Goal: Transaction & Acquisition: Subscribe to service/newsletter

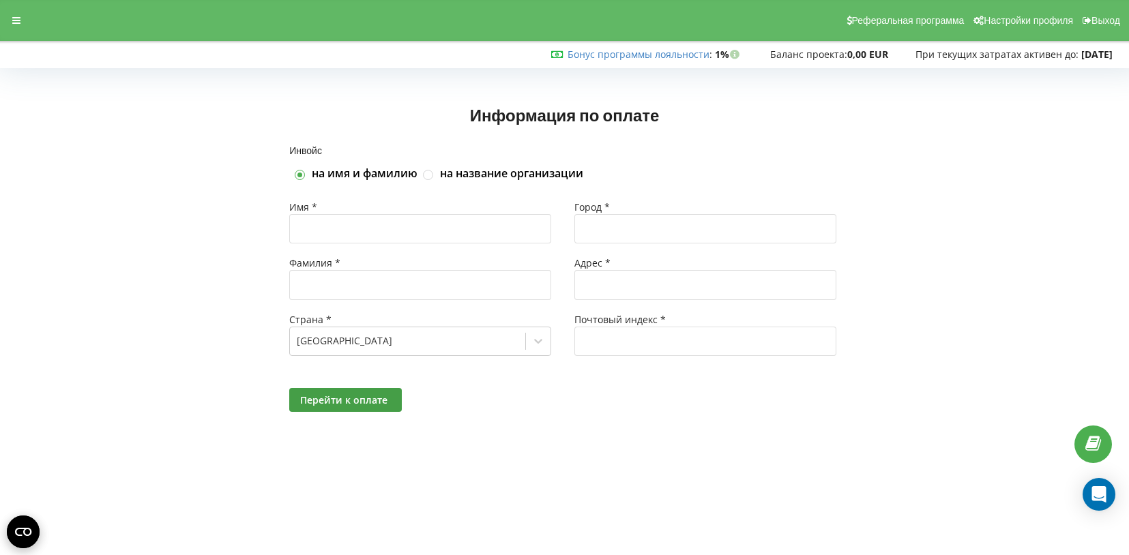
click at [196, 280] on div "Инвойс на имя и фамилию на название организации Имя * Фамилия * Страна * Poland…" at bounding box center [564, 295] width 1100 height 299
click at [434, 175] on div at bounding box center [429, 174] width 12 height 10
checkbox input "false"
checkbox input "true"
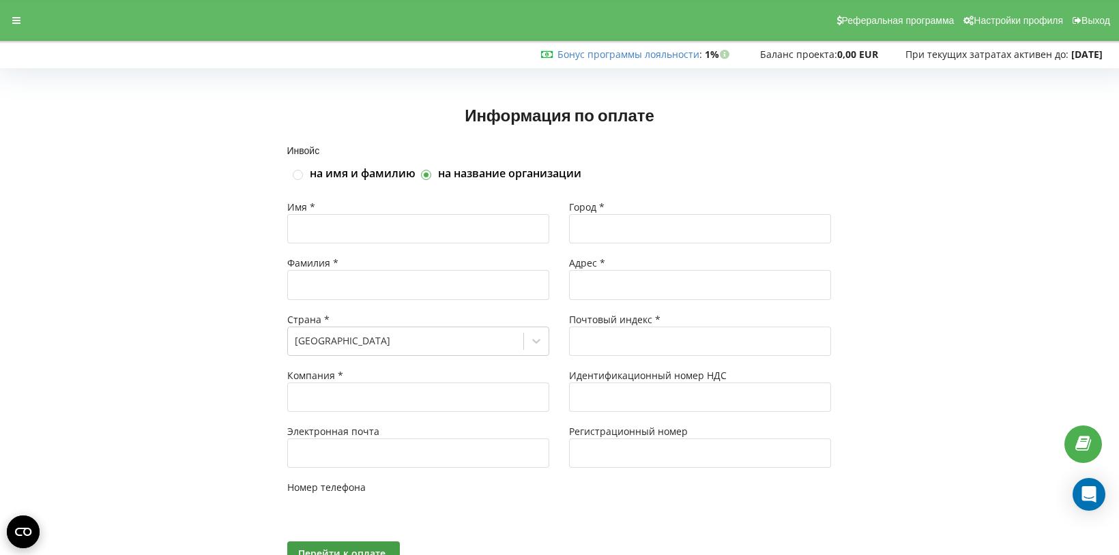
type input "+48"
click at [354, 400] on input "text" at bounding box center [418, 397] width 262 height 29
type input "PaNa Sp. z o.o. (Centrum medyczne PaNa Medica)"
type input "[PERSON_NAME]"
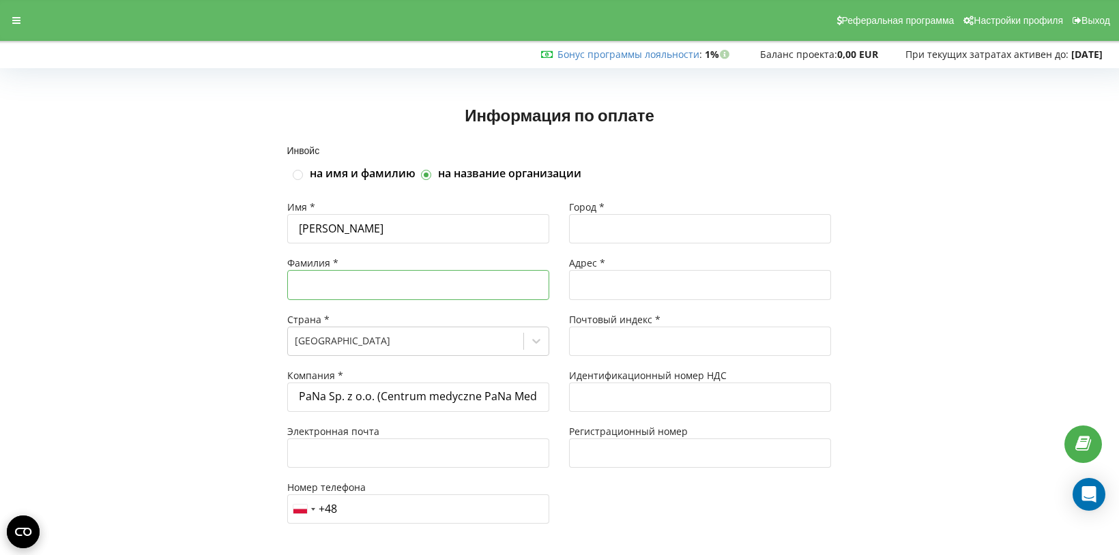
type input "Borukhau"
type input "p.boruhov@gmail.com"
type input "+48 502 376 715"
type input "Warszawa"
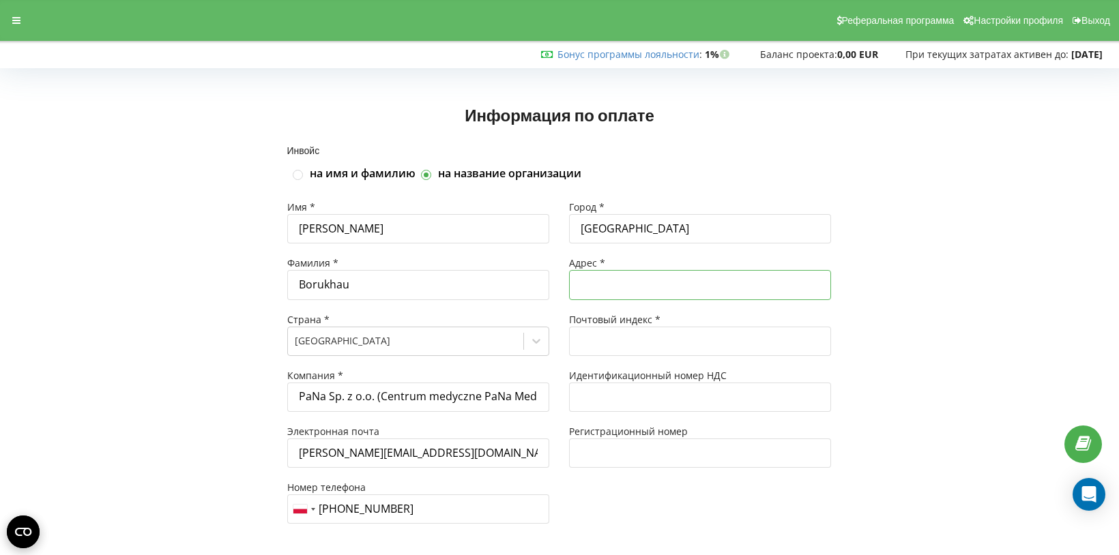
type input "Domaniewska 35 loc.93"
type input "02-672"
click at [537, 394] on input "PaNa Sp. z o.o. (Centrum medyczne PaNa Medica)" at bounding box center [418, 397] width 262 height 29
type input "PaNa Sp. z o.o."
click at [207, 358] on div "Инвойс на имя и фамилию на название организации Имя * Pavel Фамилия * Borukhau …" at bounding box center [559, 380] width 1090 height 468
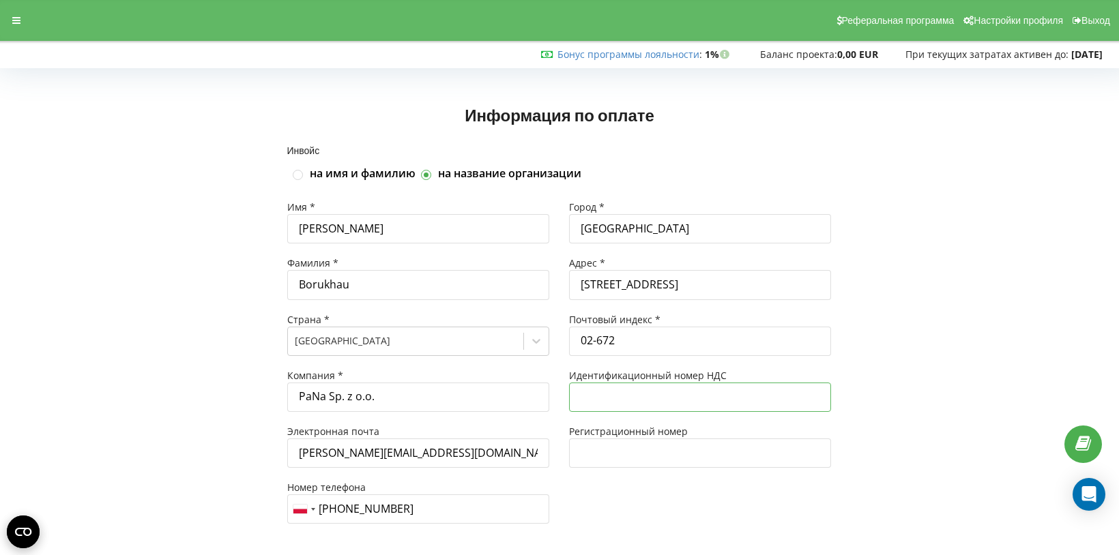
click at [575, 385] on input "text" at bounding box center [700, 397] width 262 height 29
type input "9512567507"
click at [195, 389] on div "Инвойс на имя и фамилию на название организации Имя * Pavel Фамилия * Borukhau …" at bounding box center [559, 380] width 1090 height 468
drag, startPoint x: 409, startPoint y: 453, endPoint x: 254, endPoint y: 443, distance: 154.4
click at [254, 443] on div "Инвойс на имя и фамилию на название организации Имя * Pavel Фамилия * Borukhau …" at bounding box center [559, 380] width 1090 height 468
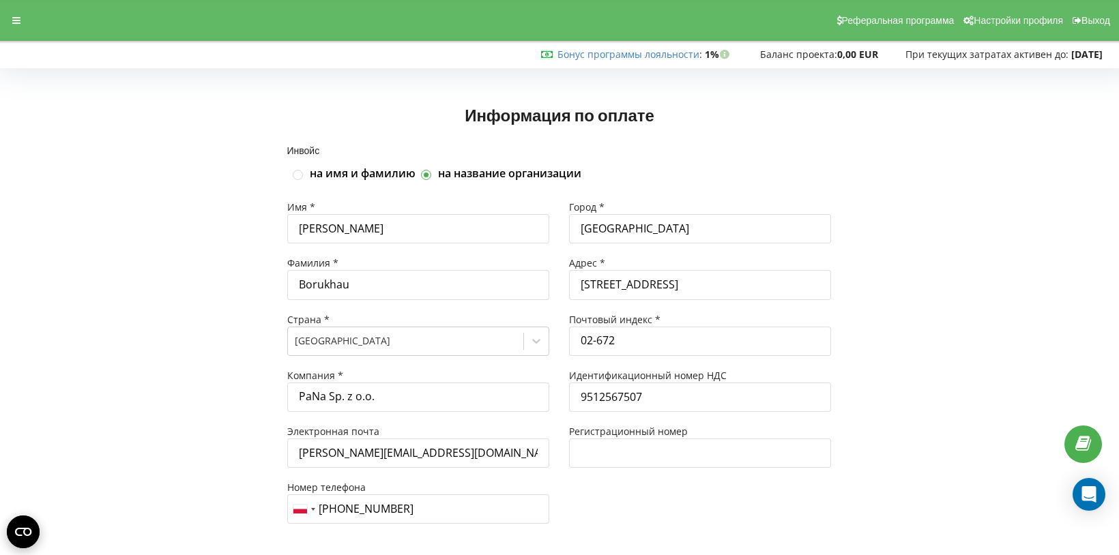
click at [605, 490] on div "Город * Warszawa Адрес * Domaniewska 35 loc.93 Почтовый индекс * 02-672 Идентиф…" at bounding box center [700, 369] width 282 height 336
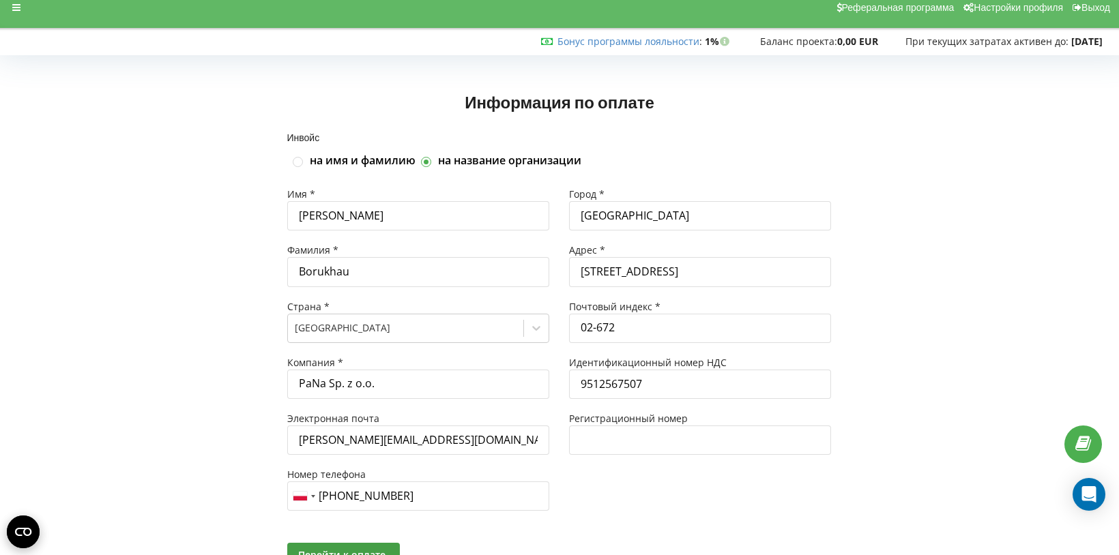
scroll to position [73, 0]
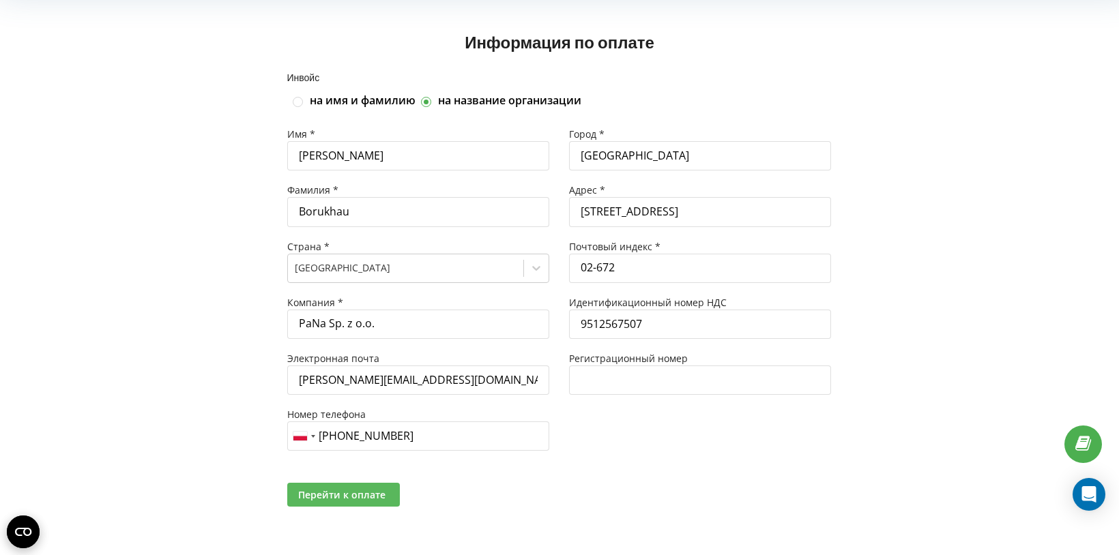
click at [334, 490] on span "Перейти к оплате" at bounding box center [341, 494] width 87 height 13
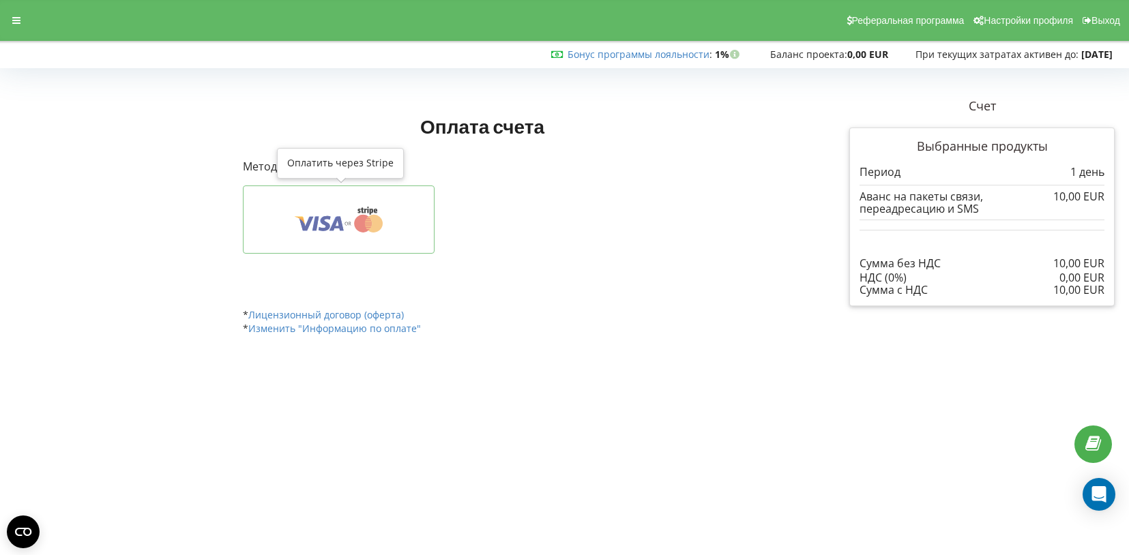
click at [360, 224] on icon at bounding box center [364, 224] width 18 height 18
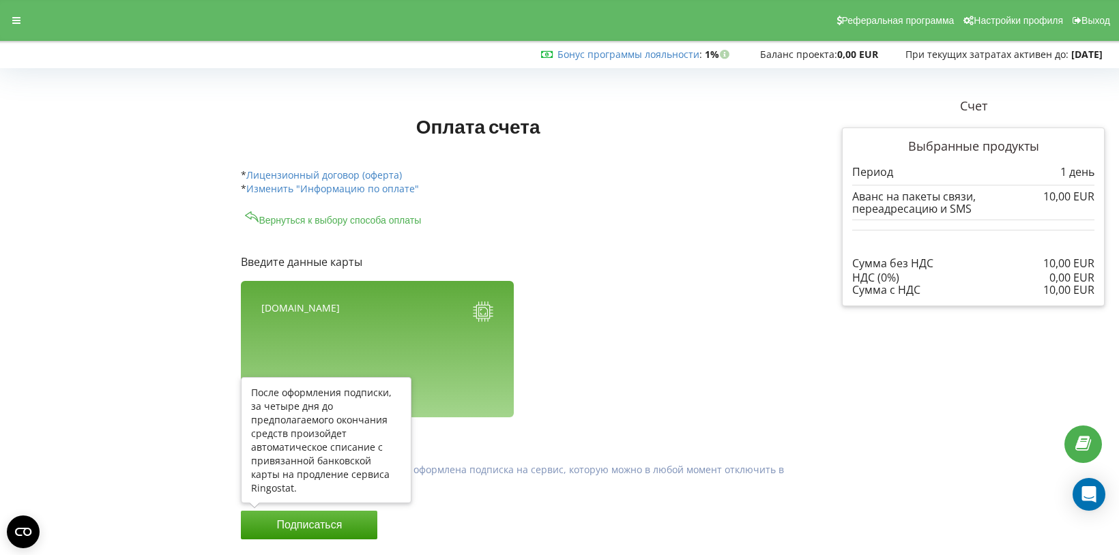
click at [297, 527] on button "Подписаться" at bounding box center [309, 525] width 136 height 29
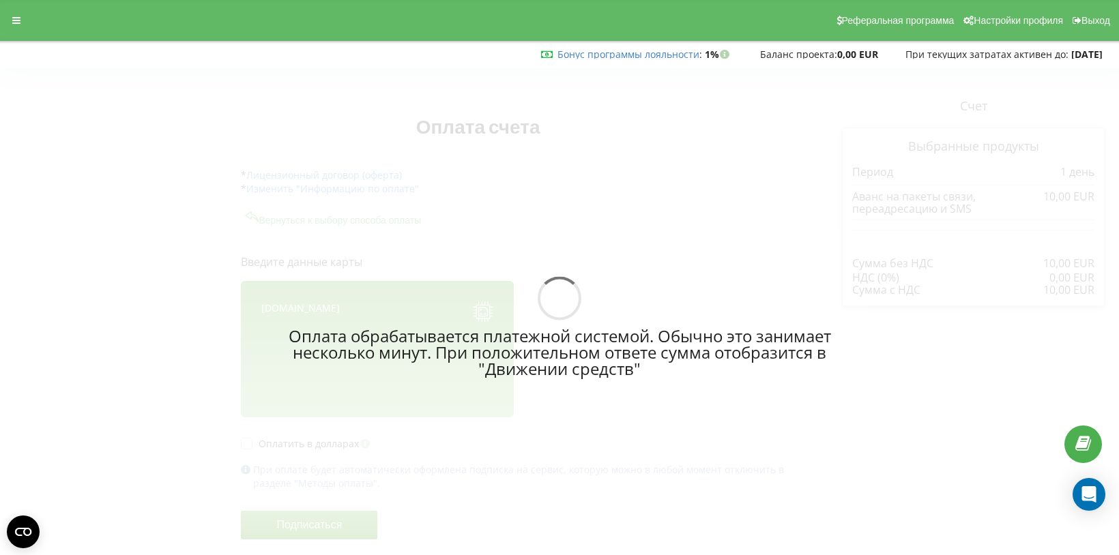
click at [490, 210] on div "Оплата обрабатывается платежной системой. Обычно это занимает несколько минут. …" at bounding box center [559, 327] width 1119 height 536
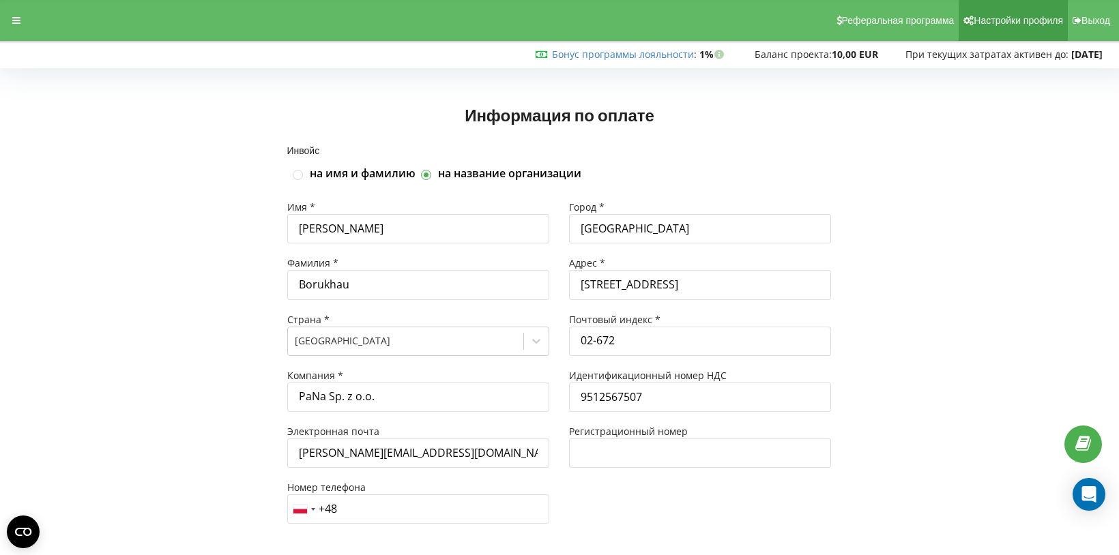
click at [997, 22] on span "Настройки профиля" at bounding box center [1017, 20] width 89 height 11
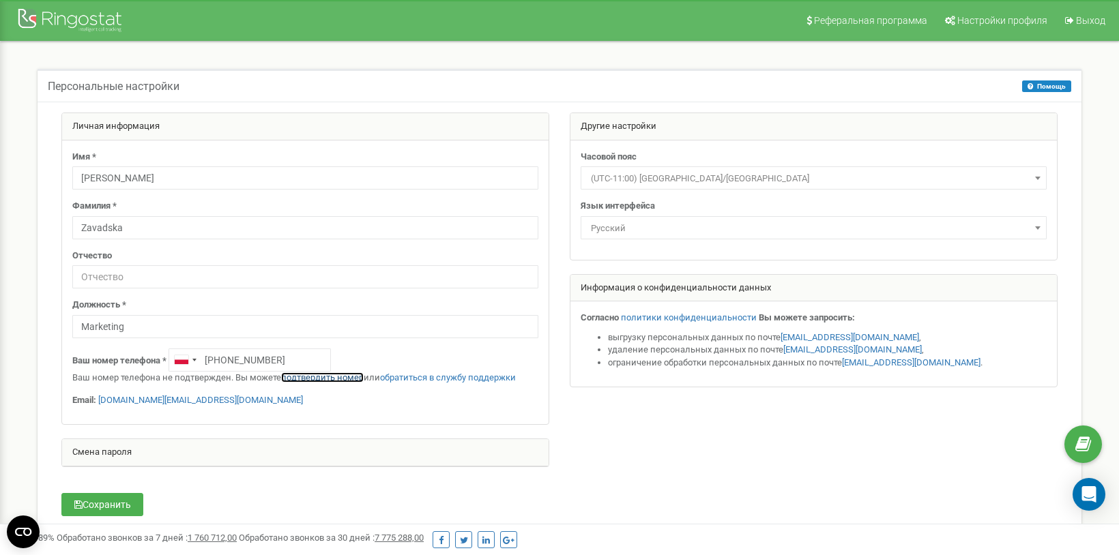
click at [327, 374] on link "подтвердить номер" at bounding box center [322, 377] width 83 height 10
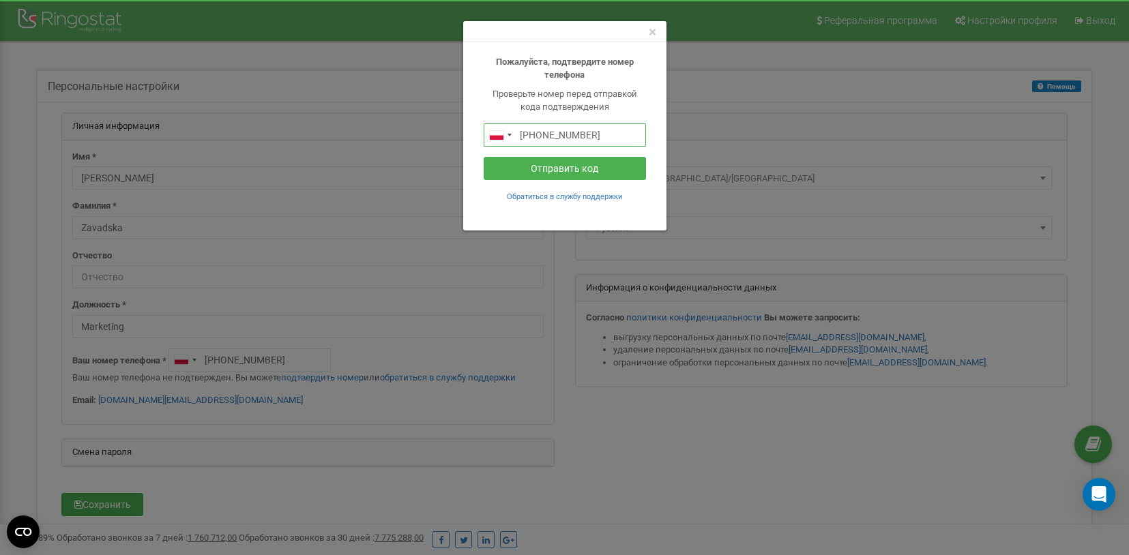
drag, startPoint x: 608, startPoint y: 133, endPoint x: 533, endPoint y: 136, distance: 74.4
click at [533, 136] on input "+48504442110" at bounding box center [565, 134] width 162 height 23
click at [598, 132] on input "+48504442110" at bounding box center [565, 134] width 162 height 23
type input "+48502376715"
click at [574, 167] on button "Отправить код" at bounding box center [565, 168] width 162 height 23
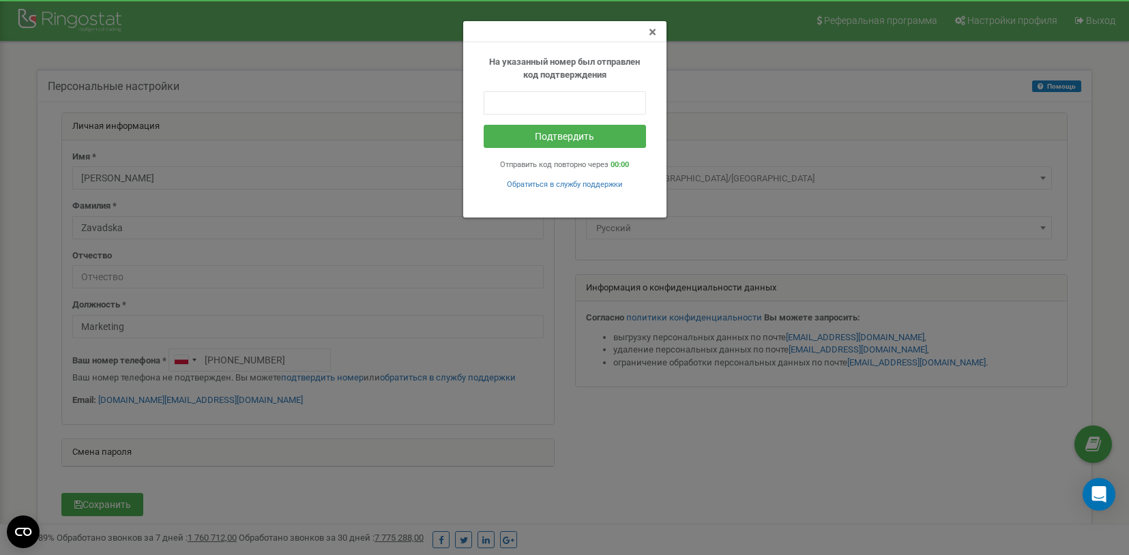
click at [654, 30] on span "×" at bounding box center [653, 32] width 8 height 16
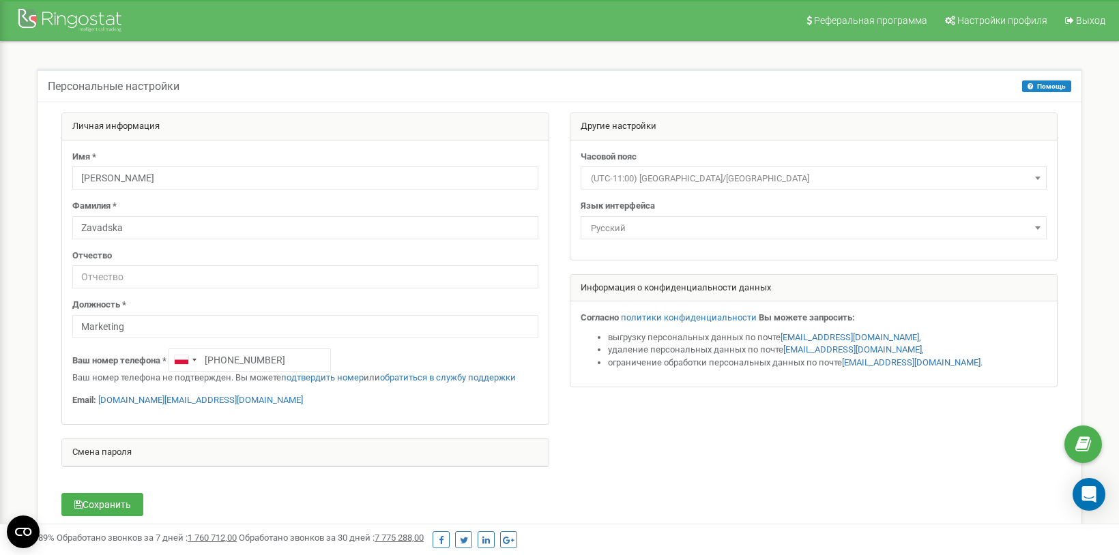
click at [12, 403] on div "Персональные настройки Помощь Помощь На данной странице вы можете править персо…" at bounding box center [559, 310] width 1098 height 536
click at [980, 14] on link "Настройки профиля" at bounding box center [995, 20] width 118 height 41
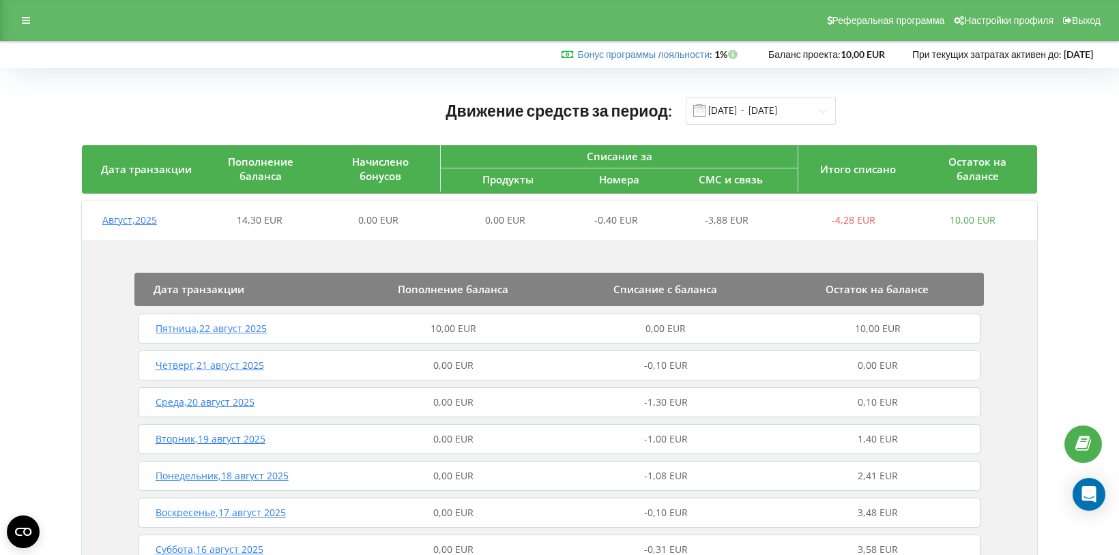
click at [177, 331] on span "Пятница , 22 август 2025" at bounding box center [211, 328] width 111 height 13
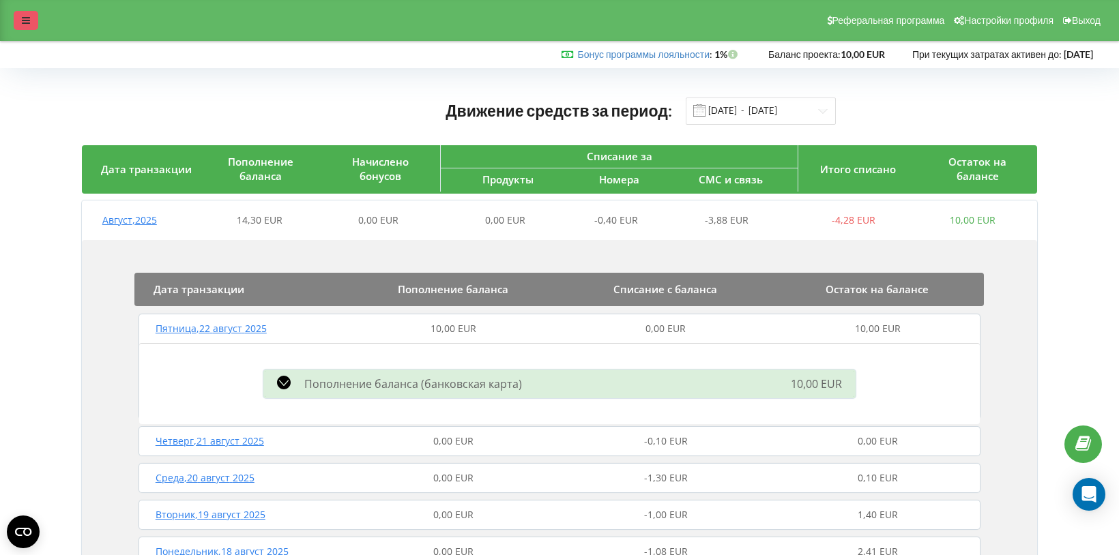
click at [25, 26] on div at bounding box center [26, 20] width 25 height 19
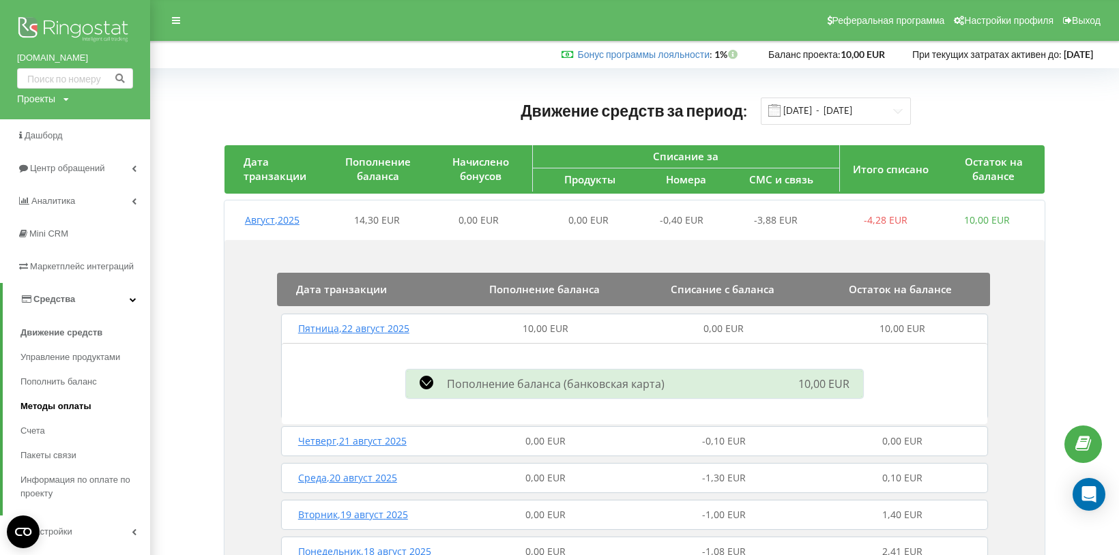
click at [74, 400] on span "Методы оплаты" at bounding box center [55, 407] width 71 height 14
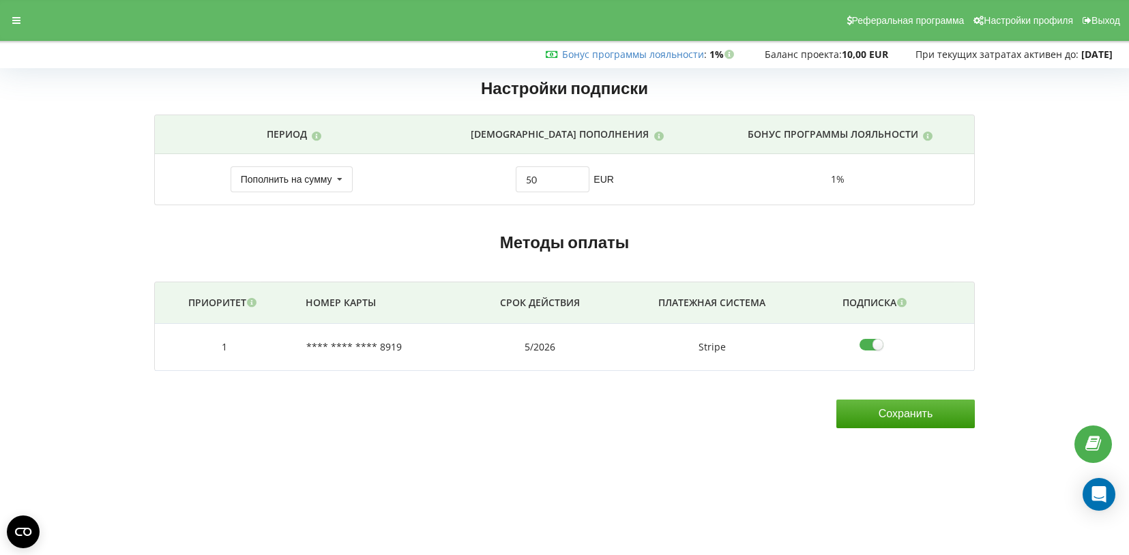
click at [867, 344] on input"] "checkbox" at bounding box center [875, 345] width 33 height 14
checkbox input"] "false"
click at [20, 20] on icon at bounding box center [16, 21] width 8 height 10
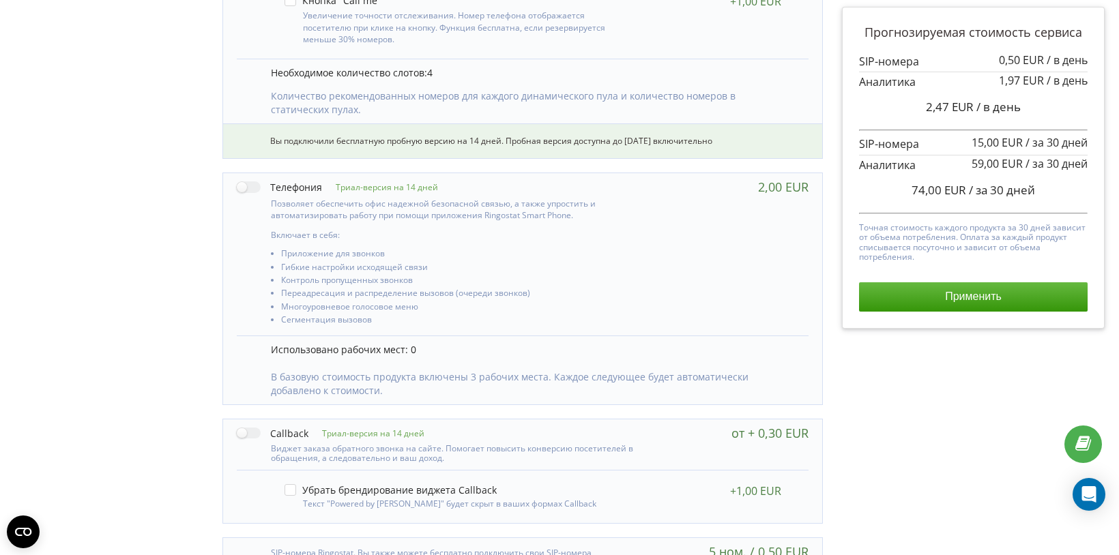
scroll to position [664, 0]
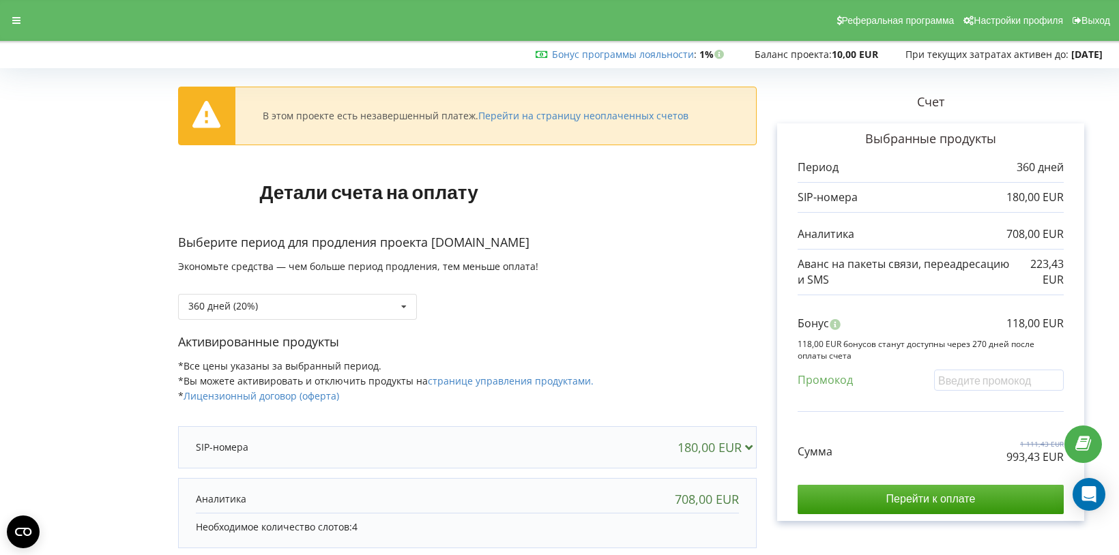
click at [63, 319] on form "В этом проекте есть незавершенный платеж. Перейти на страницу неоплаченных счет…" at bounding box center [559, 381] width 1090 height 617
click at [16, 24] on icon at bounding box center [16, 21] width 8 height 10
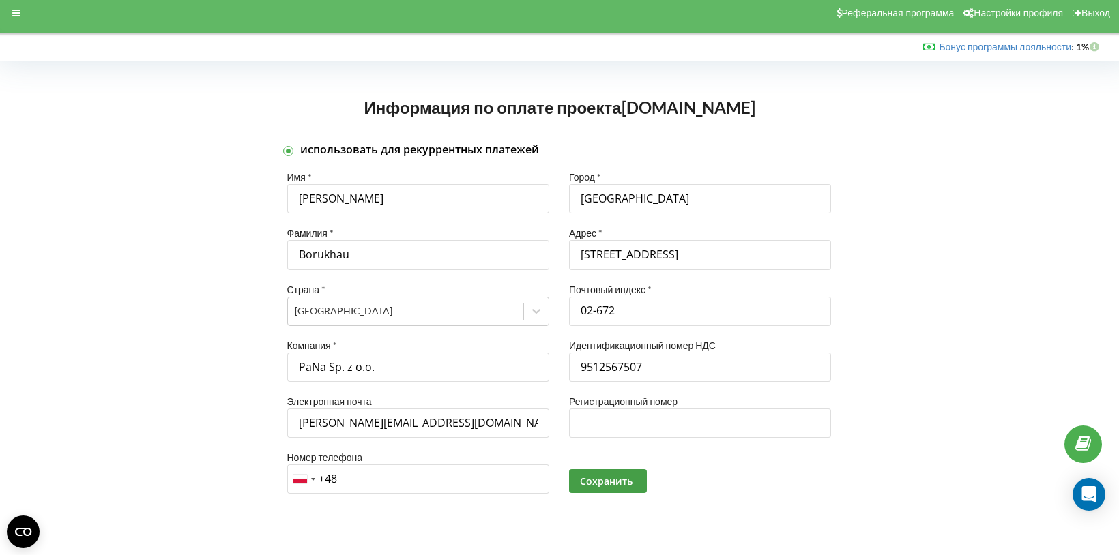
scroll to position [8, 0]
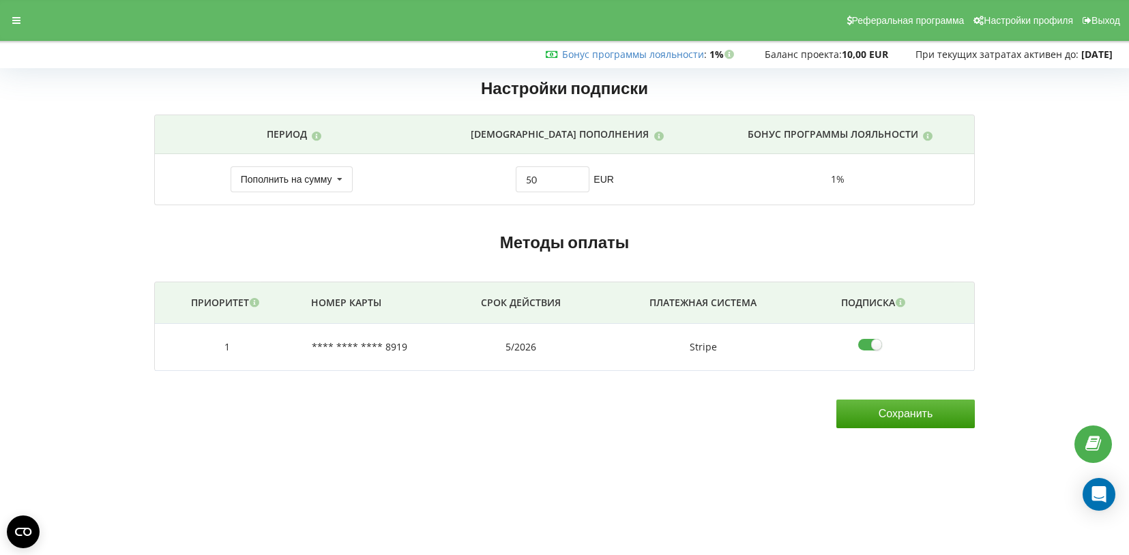
click at [863, 346] on input"] "checkbox" at bounding box center [874, 345] width 33 height 14
checkbox input"] "false"
click at [881, 411] on input "Сохранить" at bounding box center [905, 414] width 138 height 29
click at [329, 180] on div "Пополнить на сумму" at bounding box center [286, 180] width 91 height 10
click at [443, 228] on div "Методы оплаты Приоритет Номер карты Срок действия Платежная система Подписка 1 …" at bounding box center [565, 330] width 840 height 213
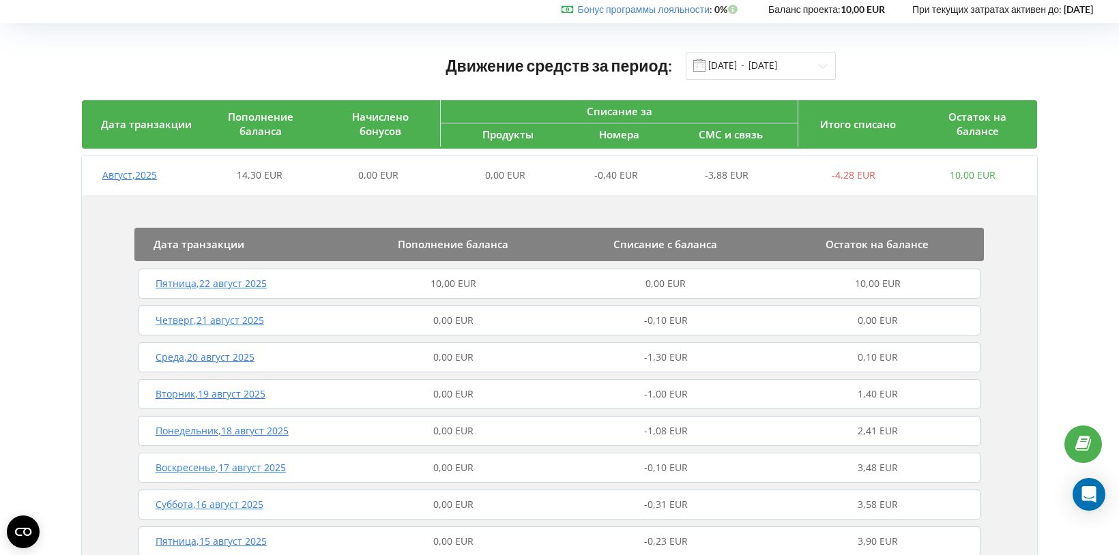
scroll to position [53, 0]
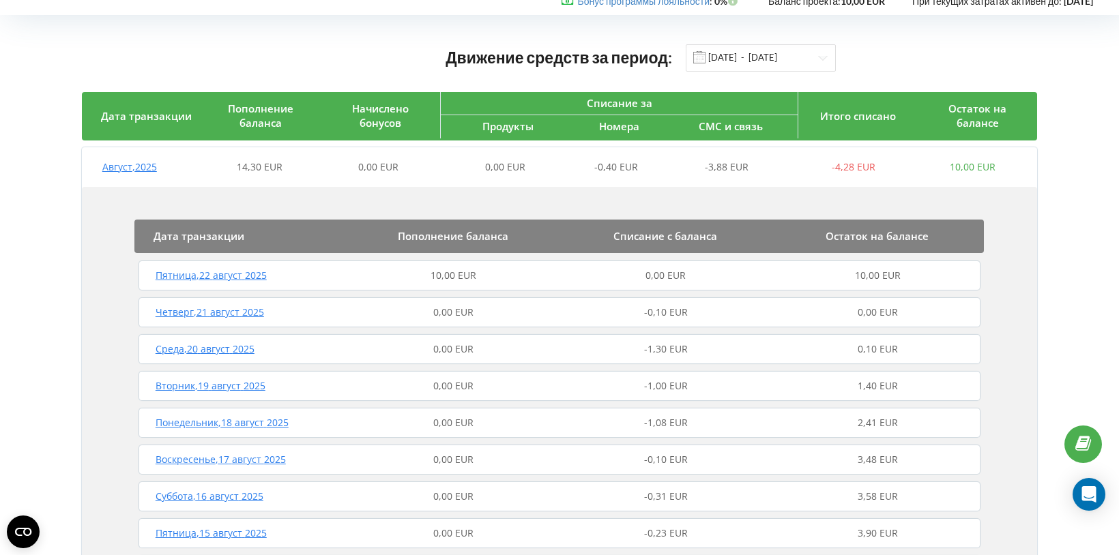
click at [248, 276] on span "Пятница , 22 август 2025" at bounding box center [211, 275] width 111 height 13
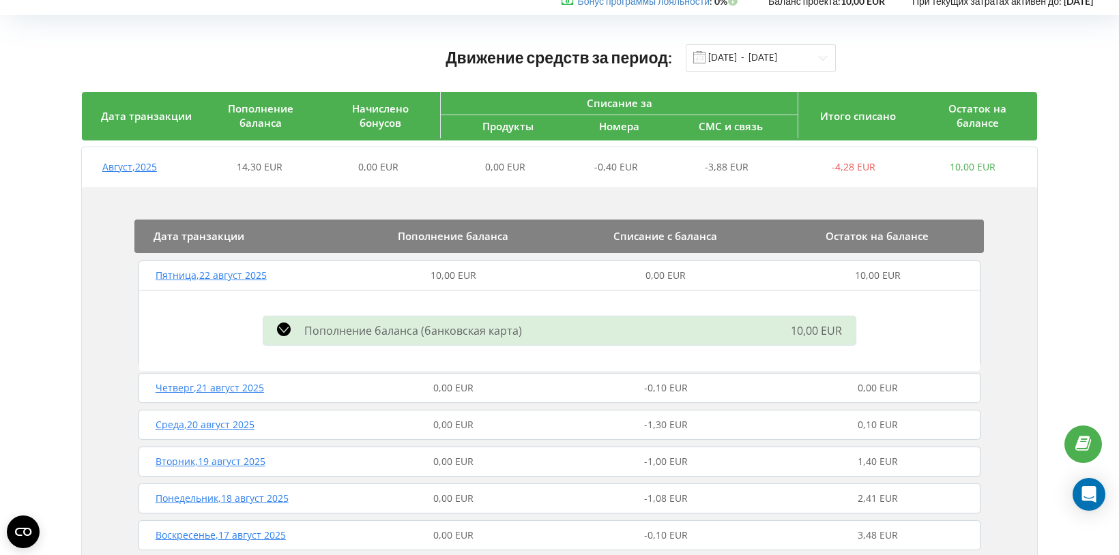
click at [258, 276] on span "Пятница , 22 август 2025" at bounding box center [211, 275] width 111 height 13
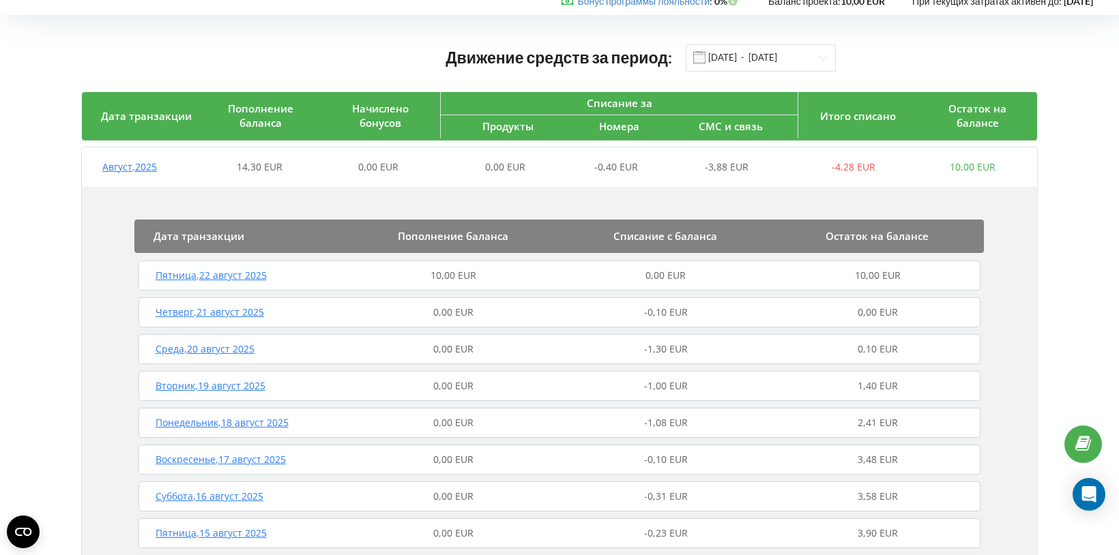
click at [258, 276] on span "Пятница , 22 август 2025" at bounding box center [211, 275] width 111 height 13
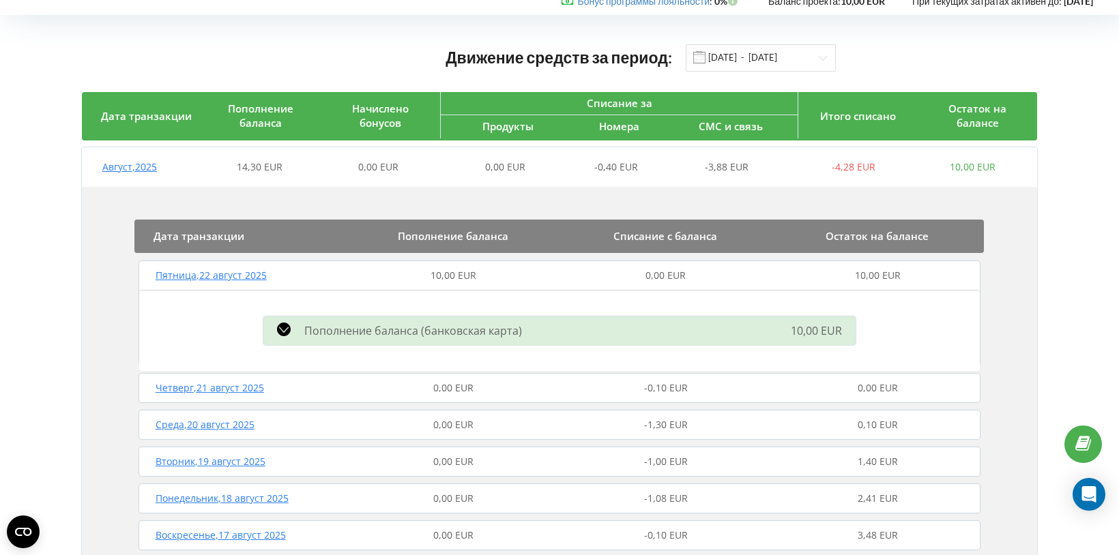
click at [619, 276] on div "0,00 EUR" at bounding box center [665, 276] width 212 height 14
click at [619, 326] on div "Пополнение баланса (банковская карта)" at bounding box center [464, 331] width 419 height 16
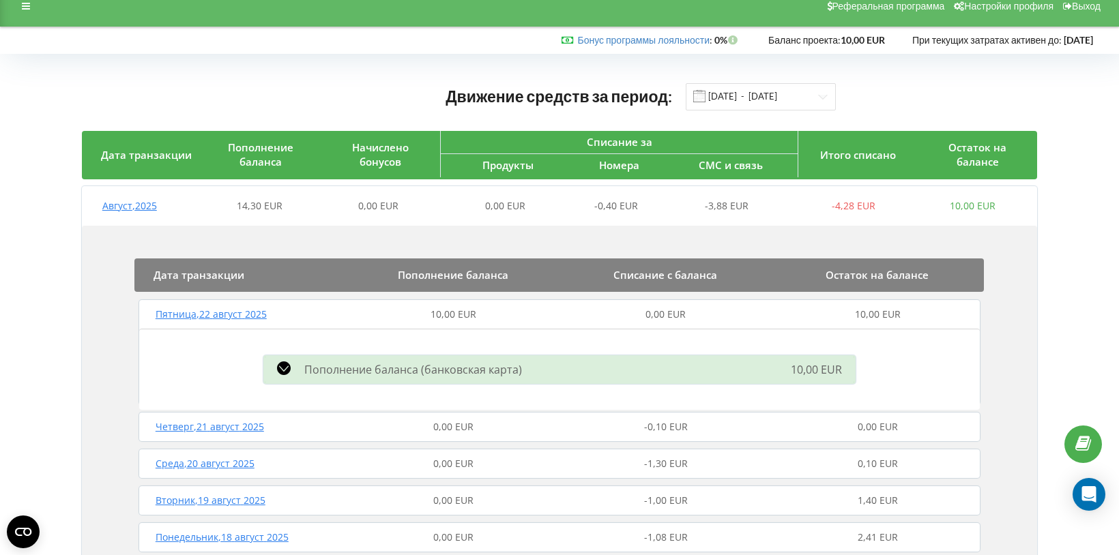
scroll to position [0, 0]
